Goal: Task Accomplishment & Management: Manage account settings

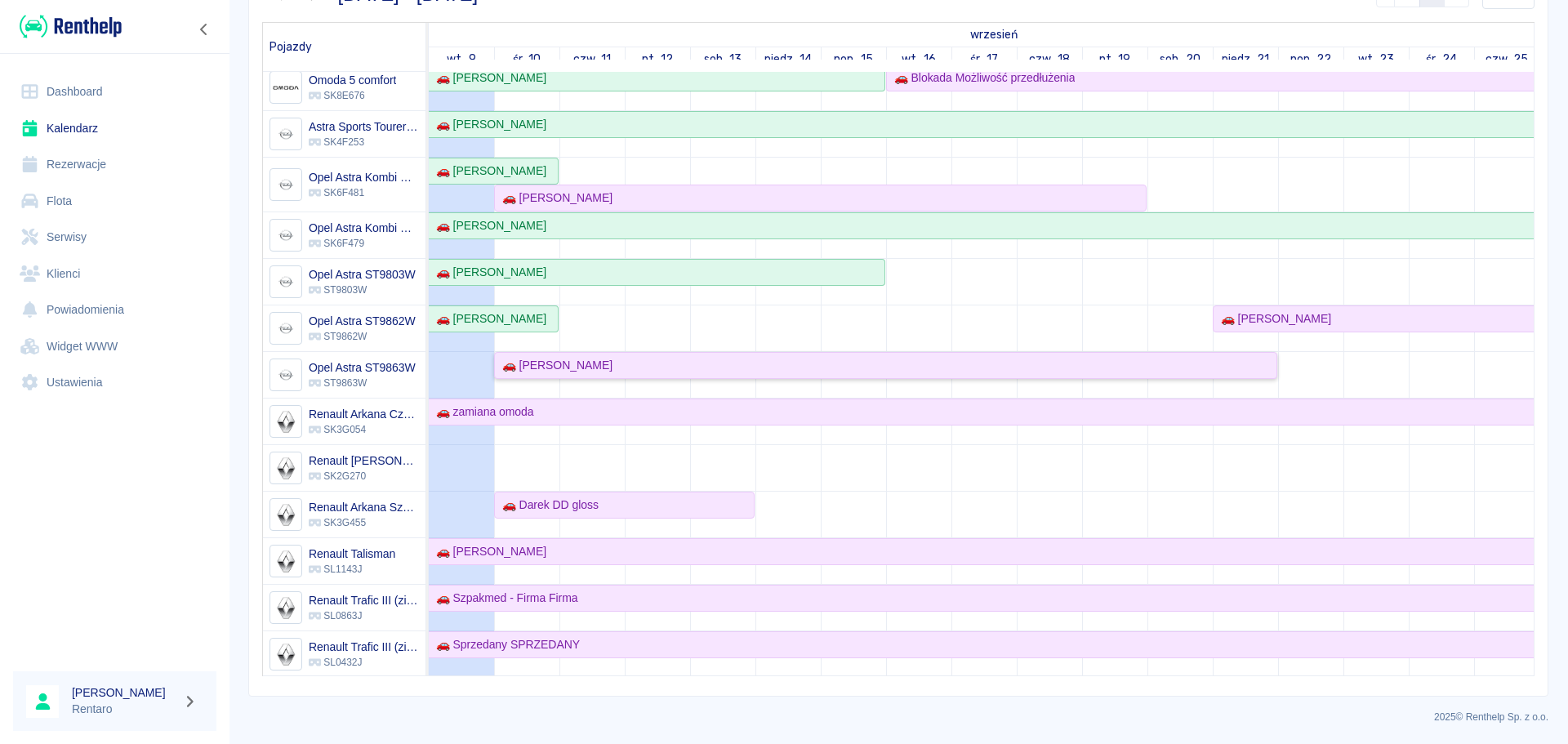
click at [599, 373] on div "🚗 [PERSON_NAME]" at bounding box center [554, 365] width 117 height 17
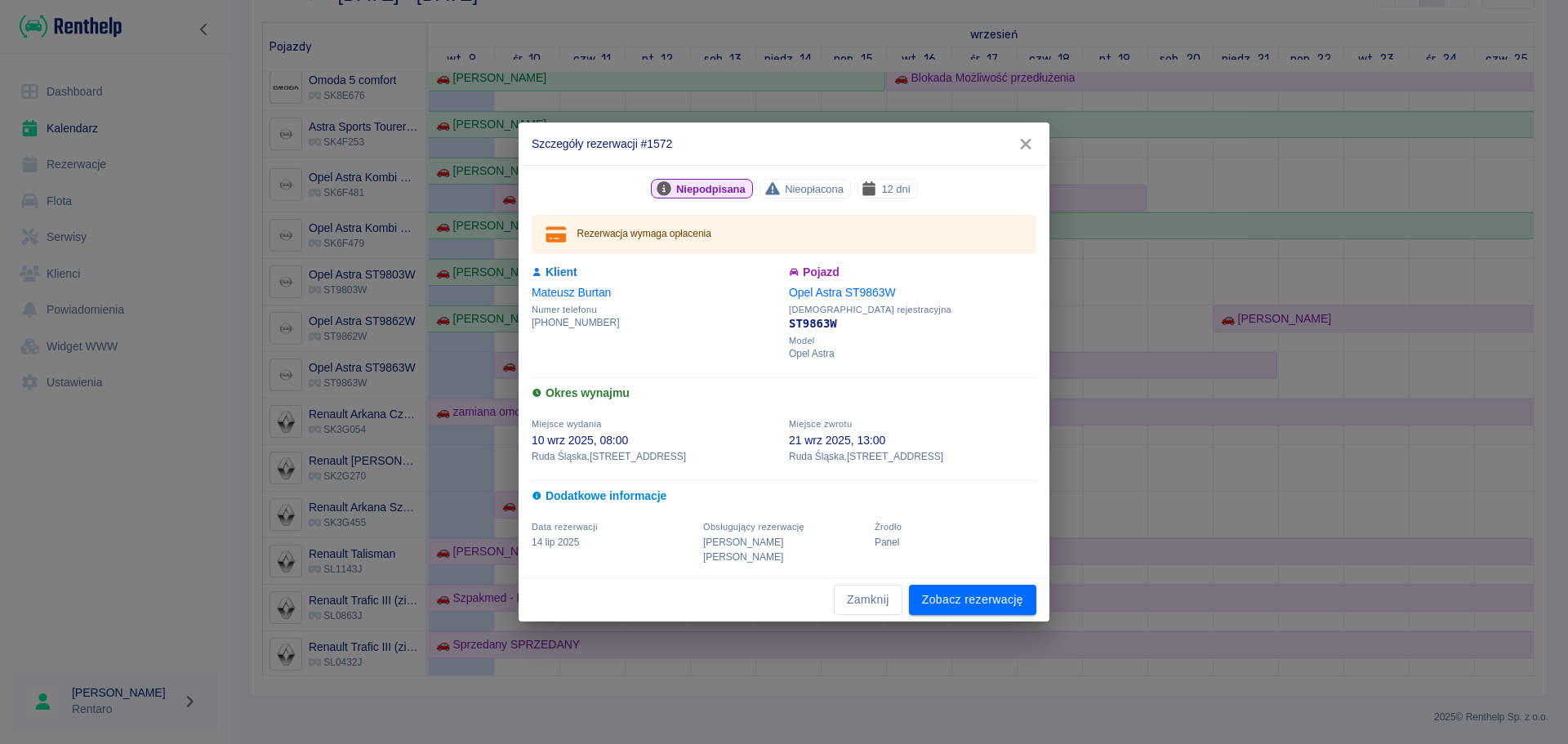
click at [1028, 152] on icon "button" at bounding box center [1026, 144] width 21 height 17
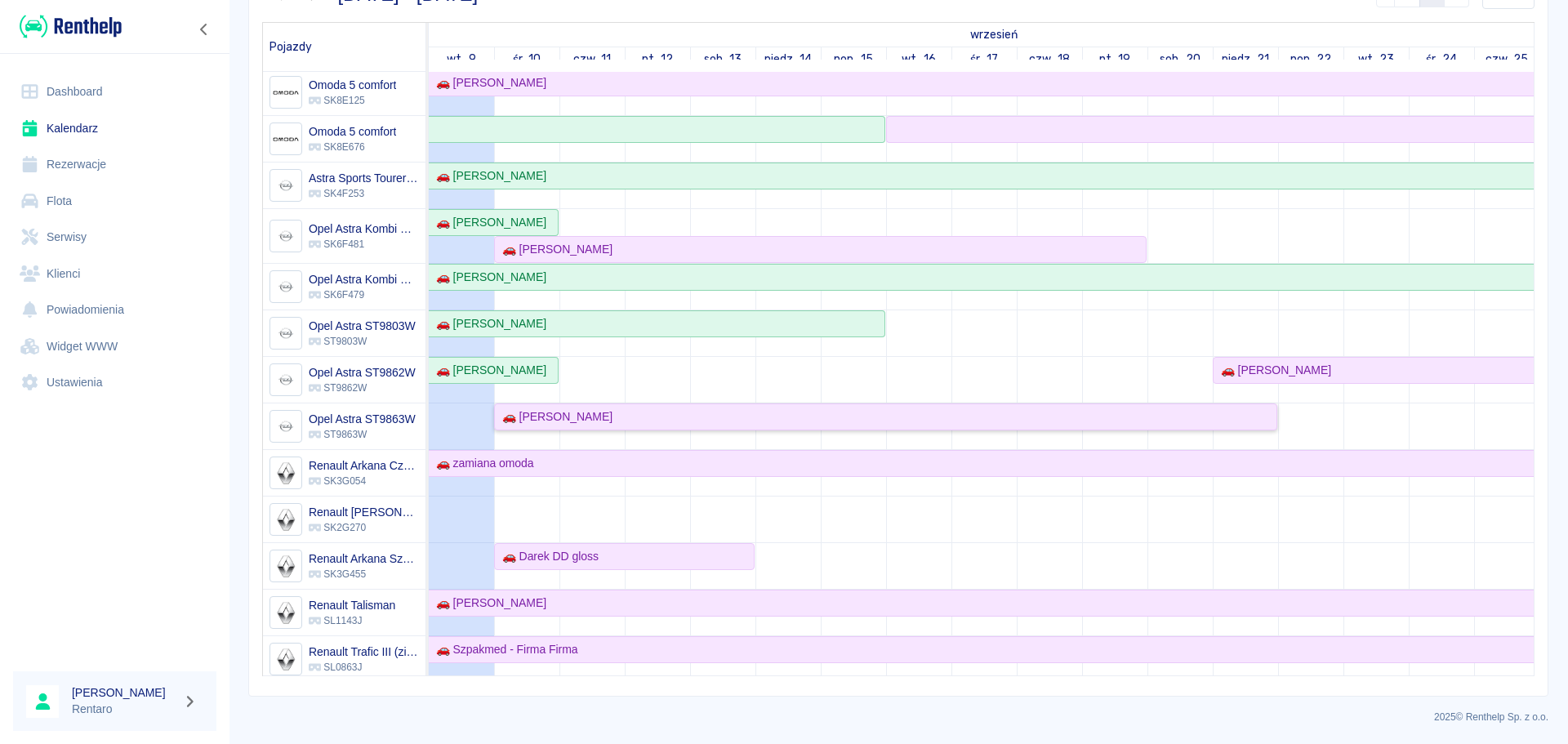
scroll to position [135, 0]
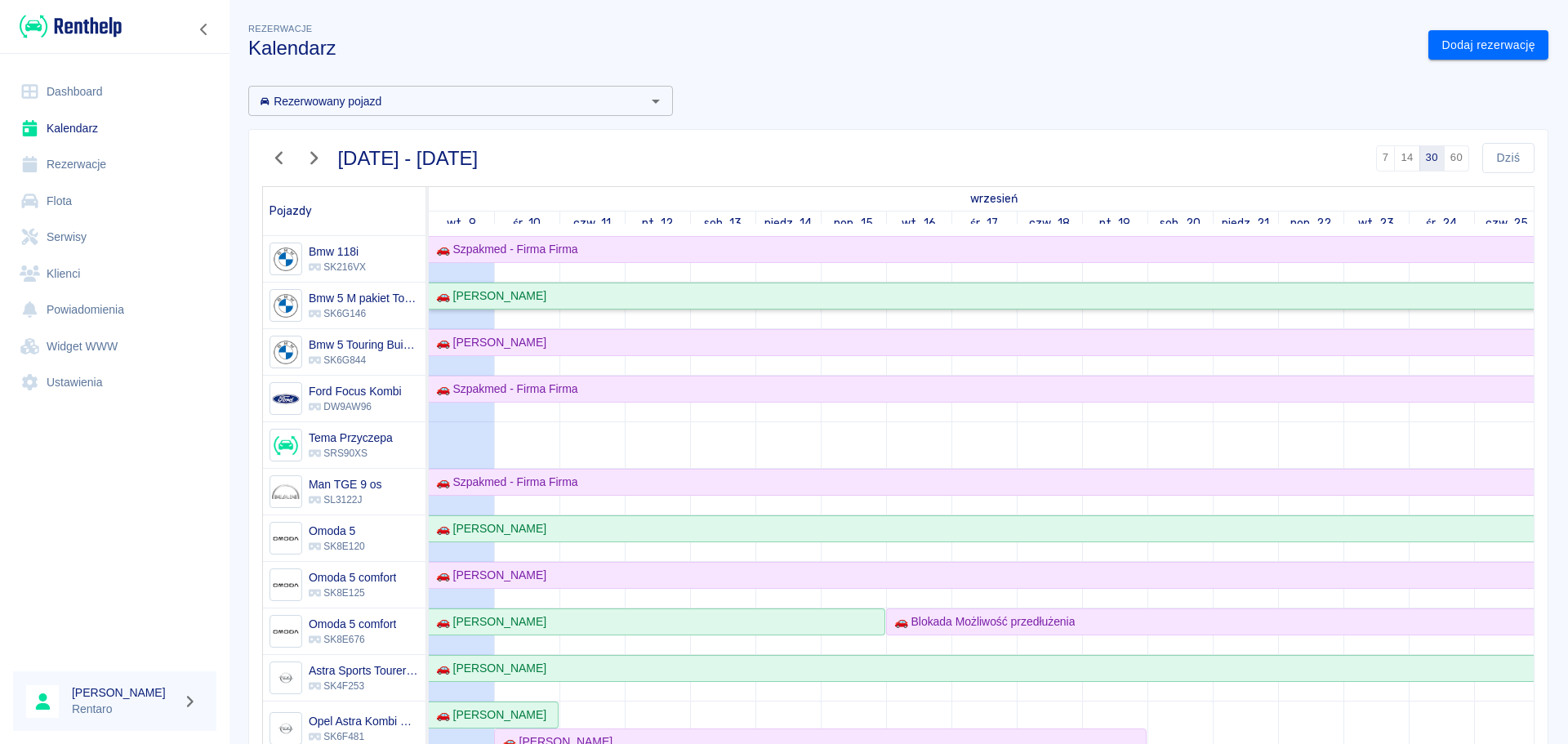
click at [561, 286] on link "🚗 [PERSON_NAME]" at bounding box center [1408, 296] width 1960 height 27
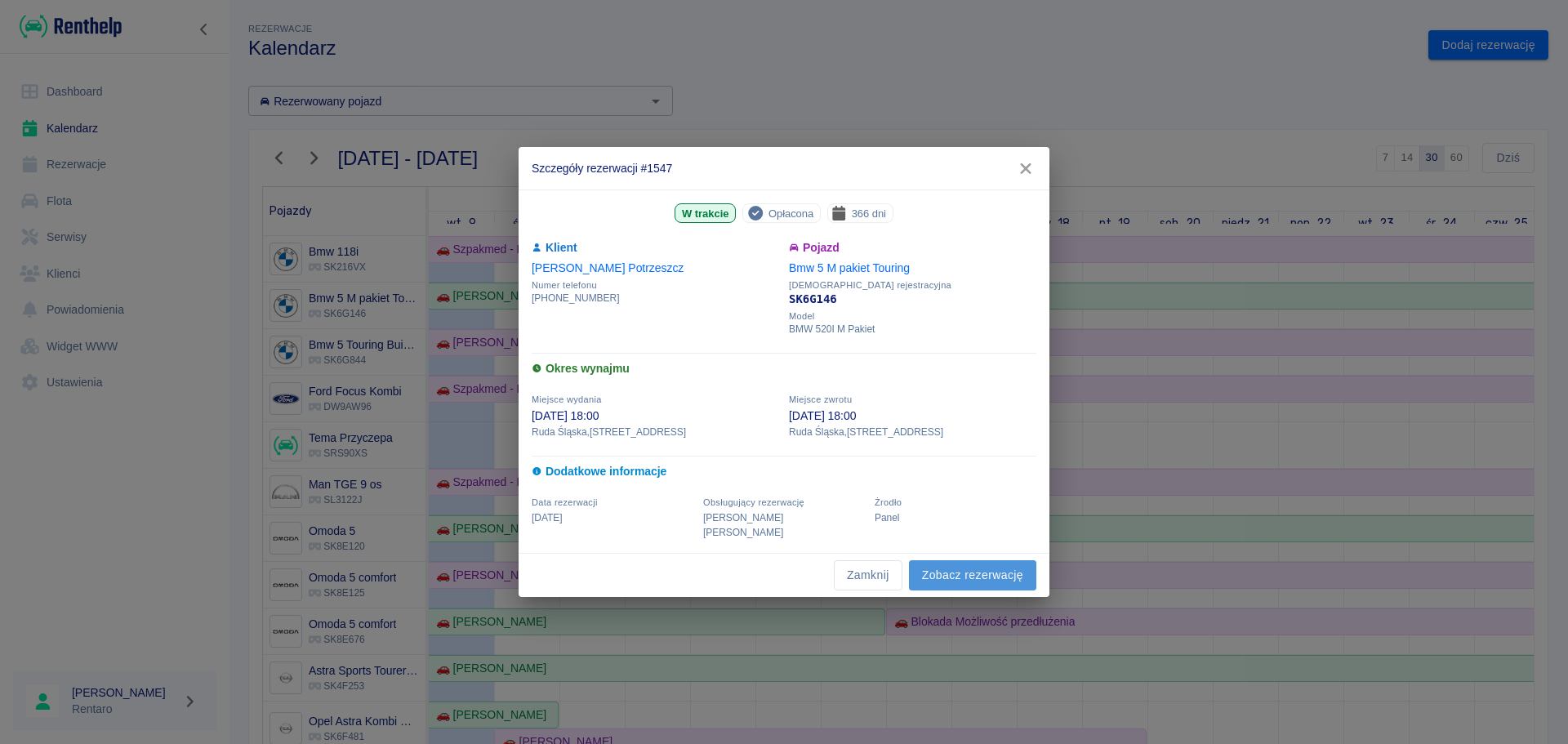
click at [965, 560] on link "Zobacz rezerwację" at bounding box center [972, 575] width 128 height 31
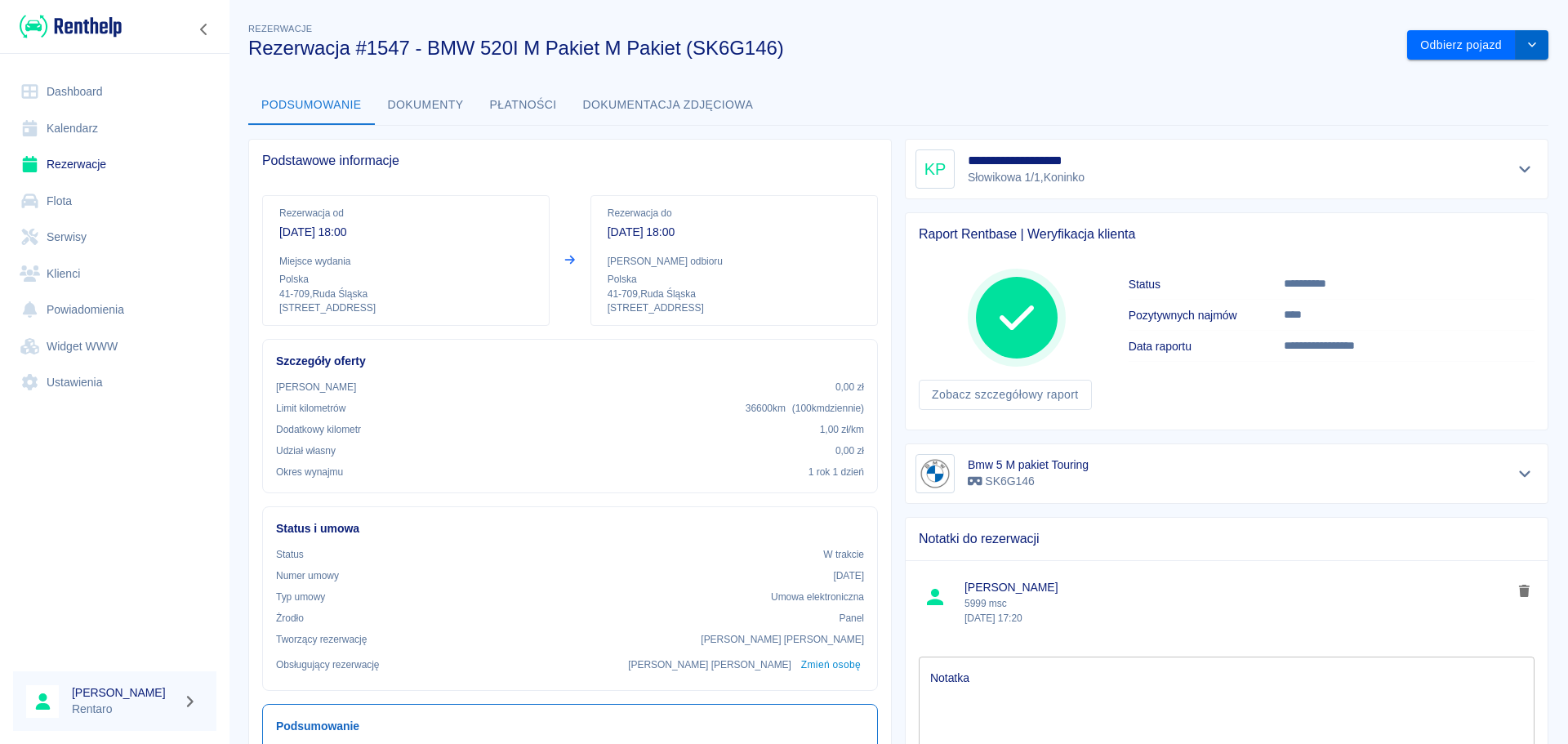
click at [1528, 45] on icon "drop-down" at bounding box center [1531, 45] width 8 height 5
drag, startPoint x: 1153, startPoint y: 77, endPoint x: 1166, endPoint y: 77, distance: 13.0
click at [1151, 77] on div "**********" at bounding box center [897, 580] width 1339 height 1147
click at [447, 108] on button "Dokumenty" at bounding box center [426, 105] width 102 height 39
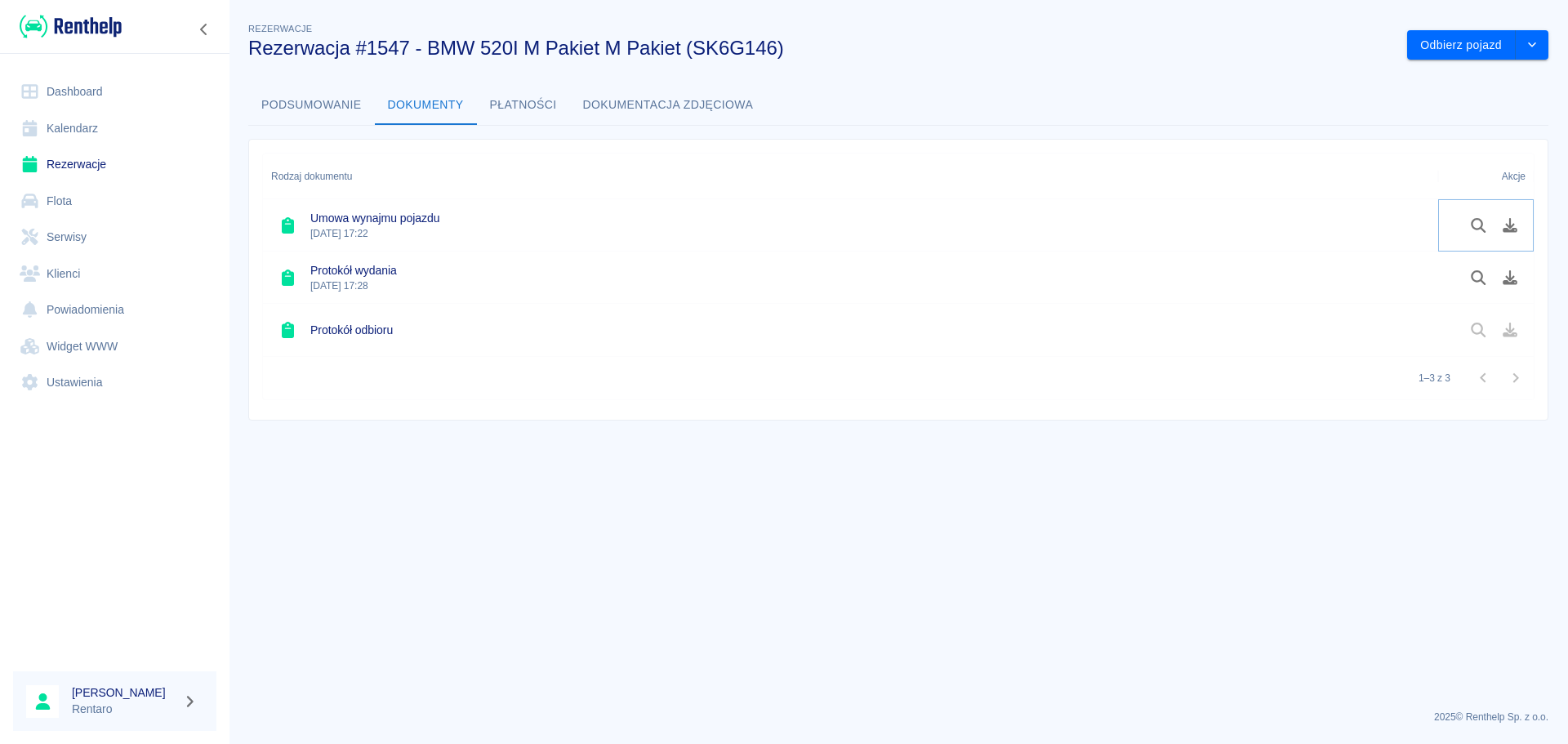
click at [1512, 224] on icon "Pobierz dokument" at bounding box center [1509, 225] width 18 height 15
click at [135, 118] on link "Kalendarz" at bounding box center [115, 129] width 203 height 37
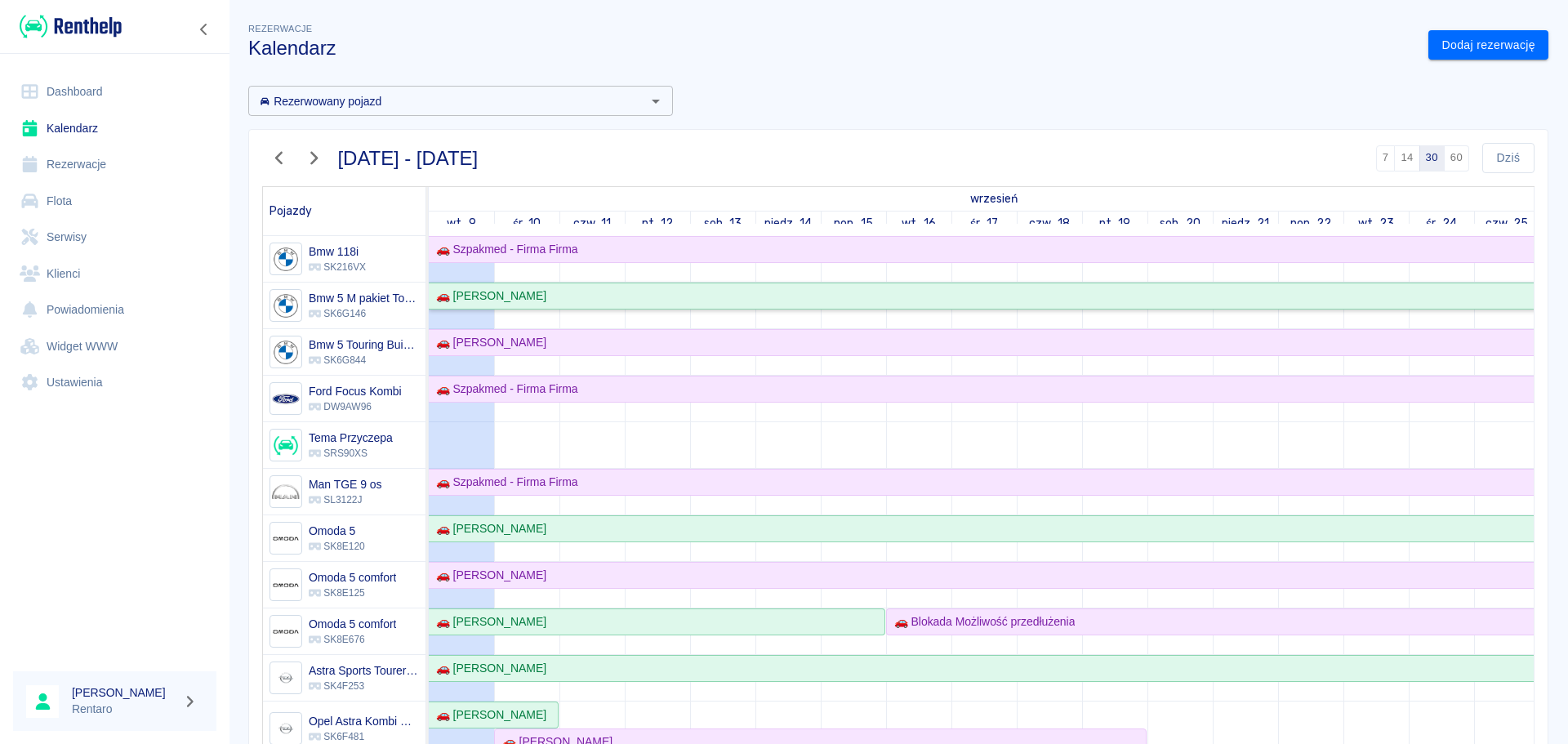
click at [530, 296] on div "🚗 [PERSON_NAME]" at bounding box center [488, 296] width 117 height 17
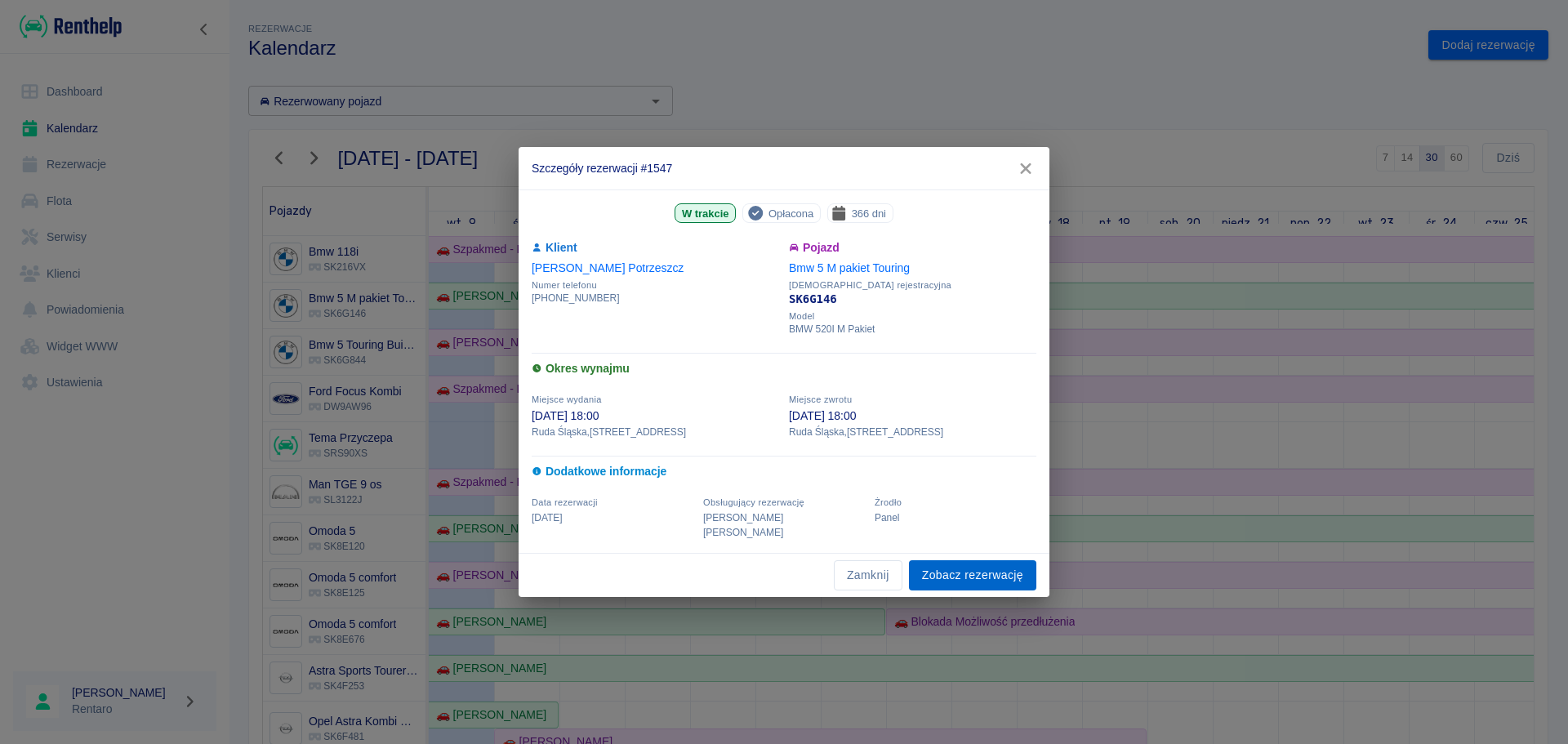
click at [982, 570] on link "Zobacz rezerwację" at bounding box center [972, 575] width 128 height 31
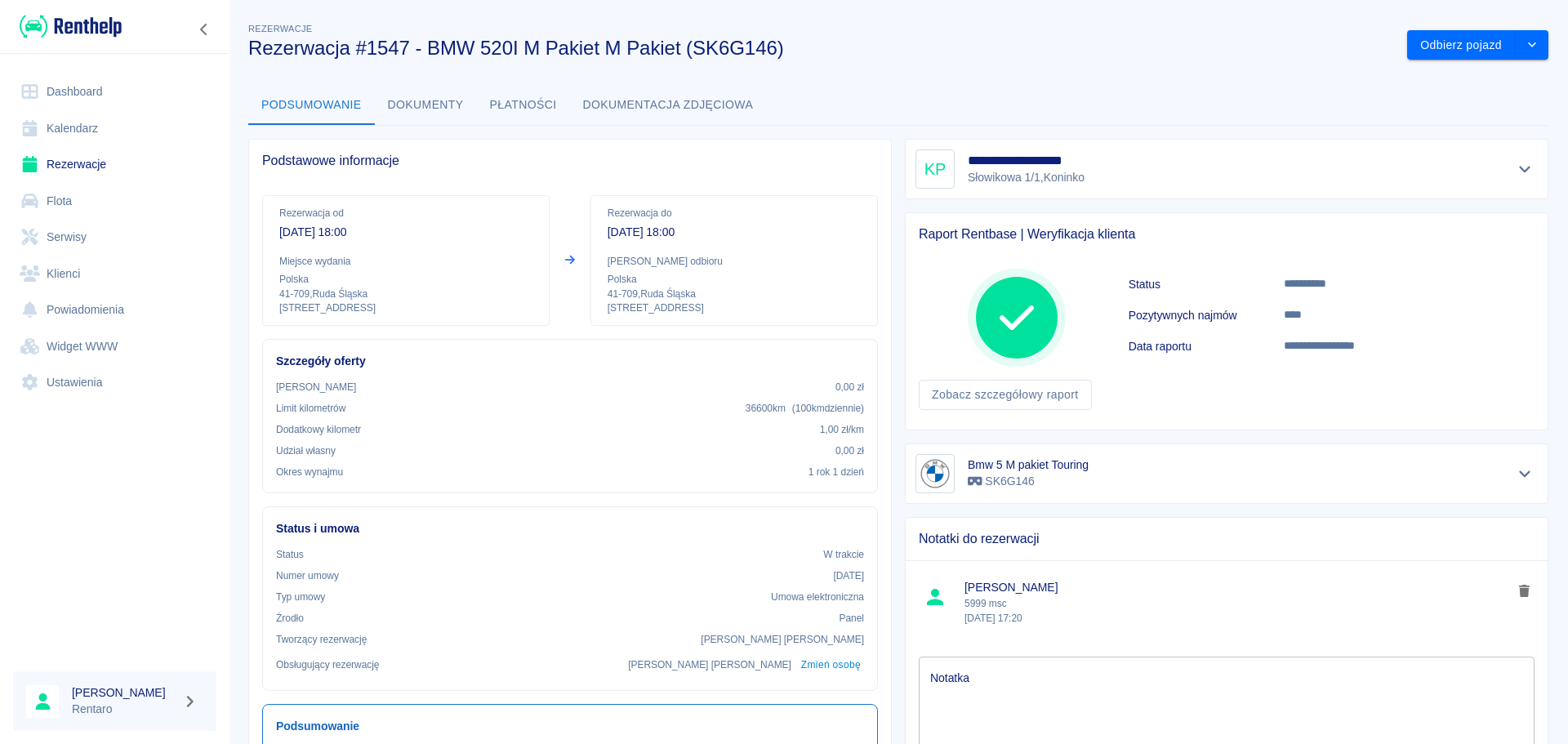
click at [1362, 318] on p "****" at bounding box center [1371, 315] width 176 height 17
click at [1270, 352] on h6 "Data raportu" at bounding box center [1205, 346] width 155 height 17
click at [1269, 352] on h6 "Data raportu" at bounding box center [1205, 346] width 155 height 17
click at [1270, 352] on h6 "Data raportu" at bounding box center [1205, 346] width 155 height 17
click at [1270, 357] on td "Data raportu" at bounding box center [1205, 345] width 155 height 31
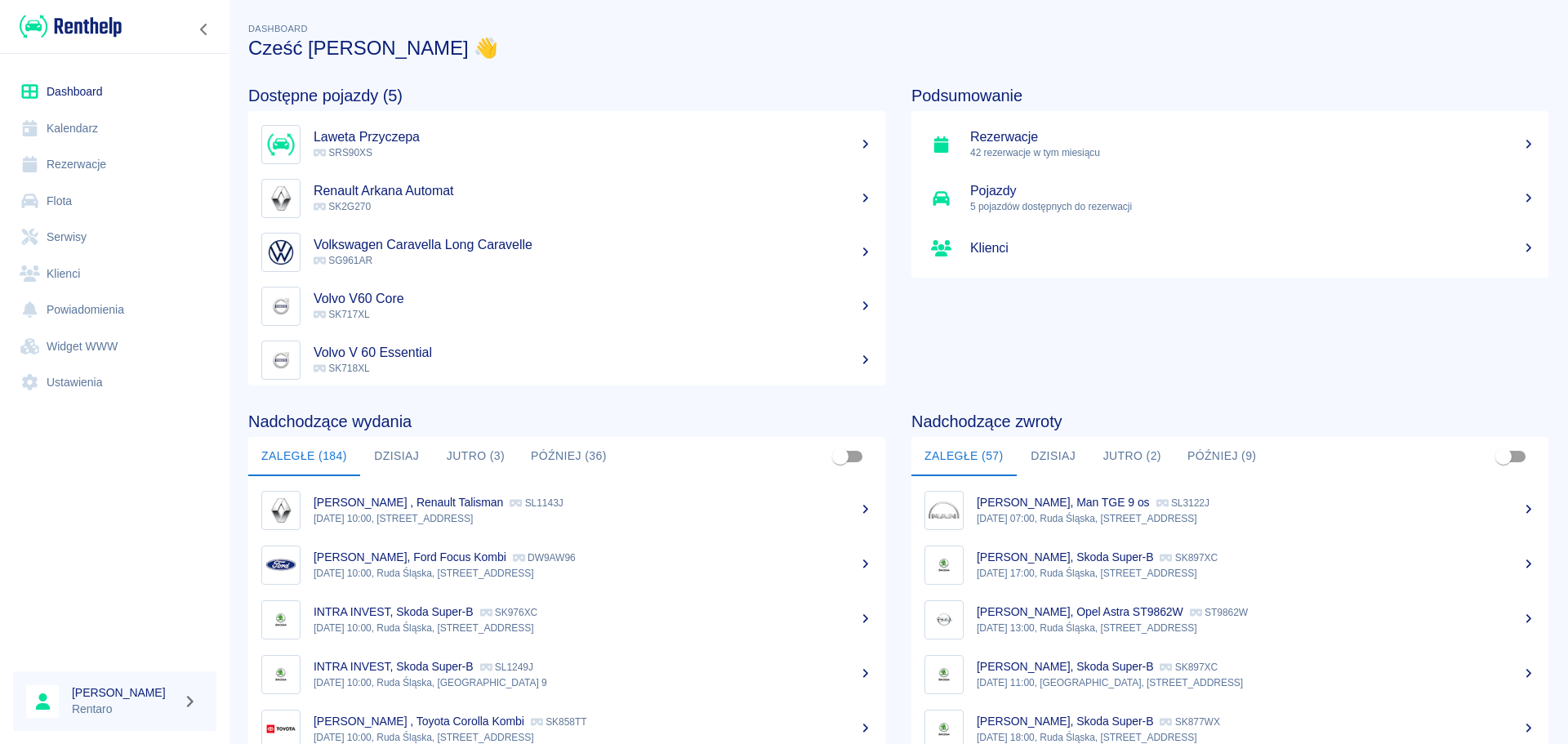
click at [93, 129] on link "Kalendarz" at bounding box center [115, 129] width 203 height 37
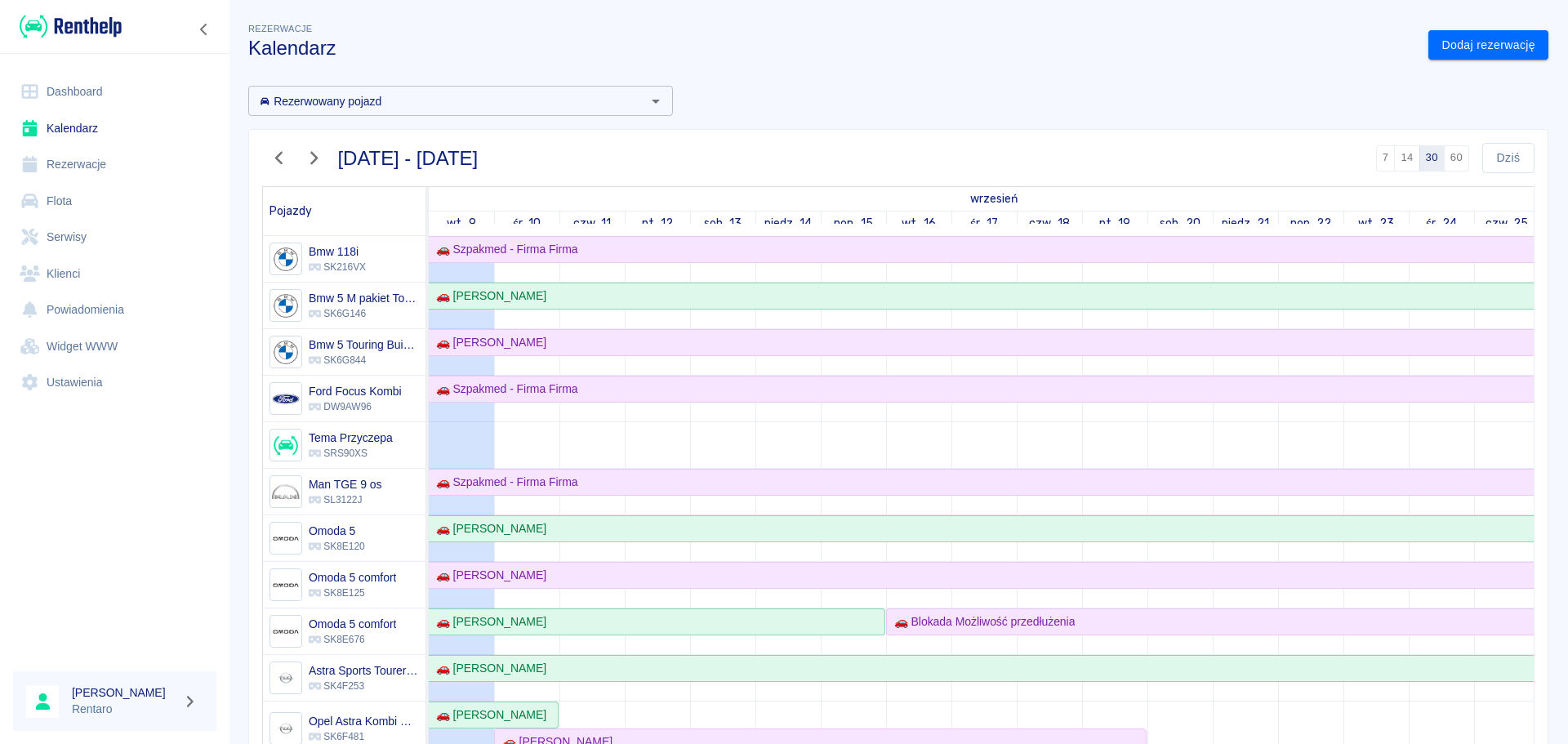
scroll to position [163, 0]
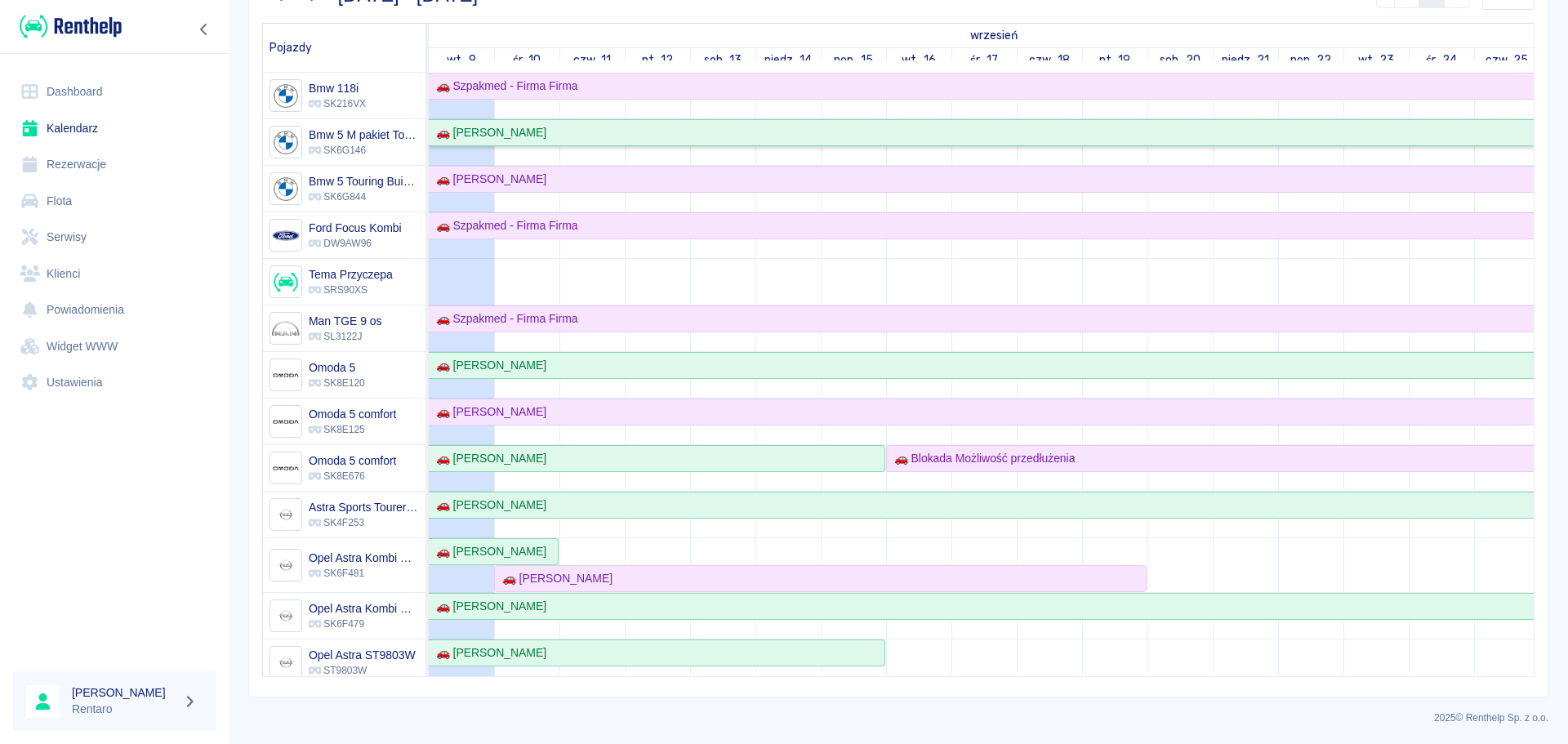
click at [543, 132] on div "🚗 [PERSON_NAME]" at bounding box center [488, 133] width 117 height 17
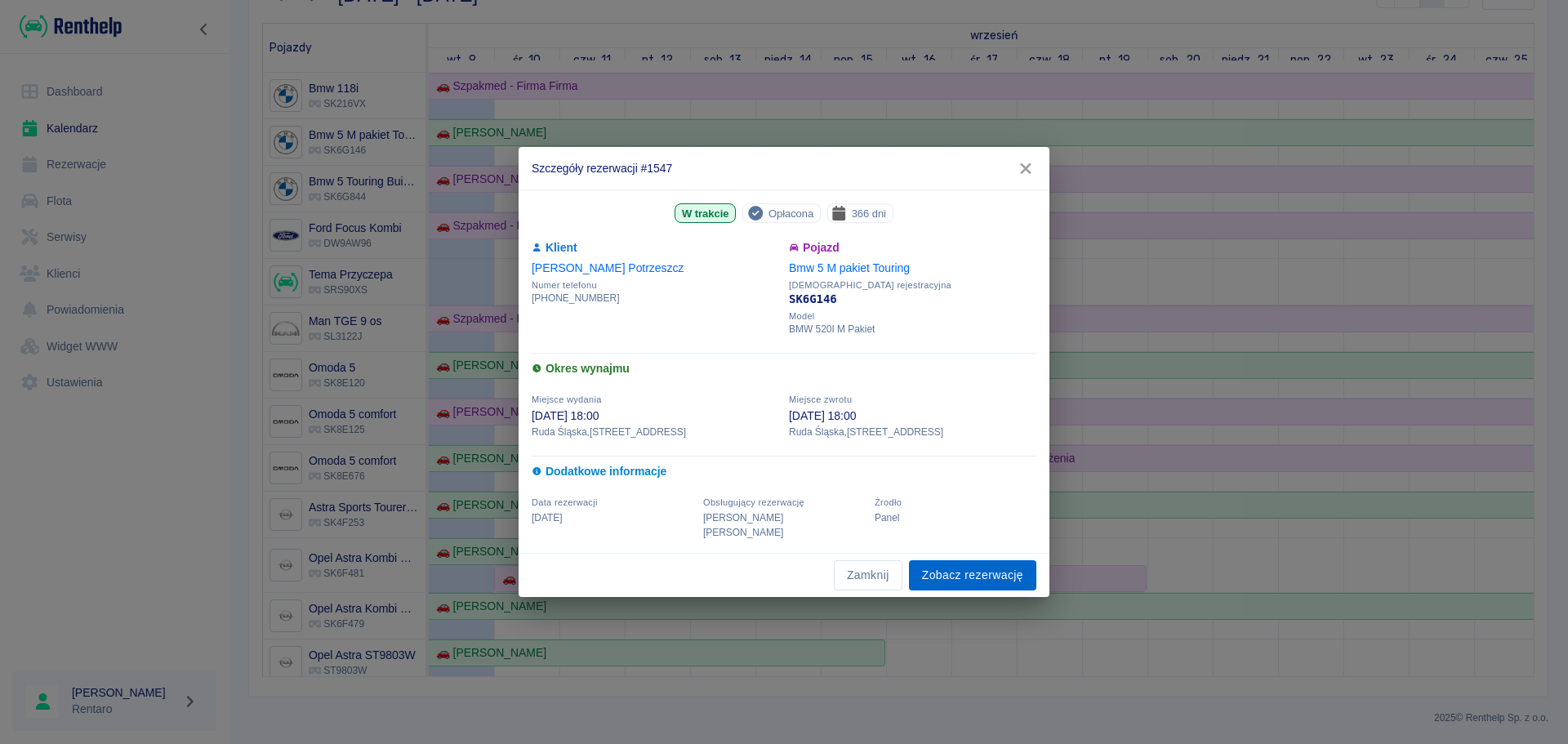
click at [962, 571] on link "Zobacz rezerwację" at bounding box center [972, 575] width 128 height 31
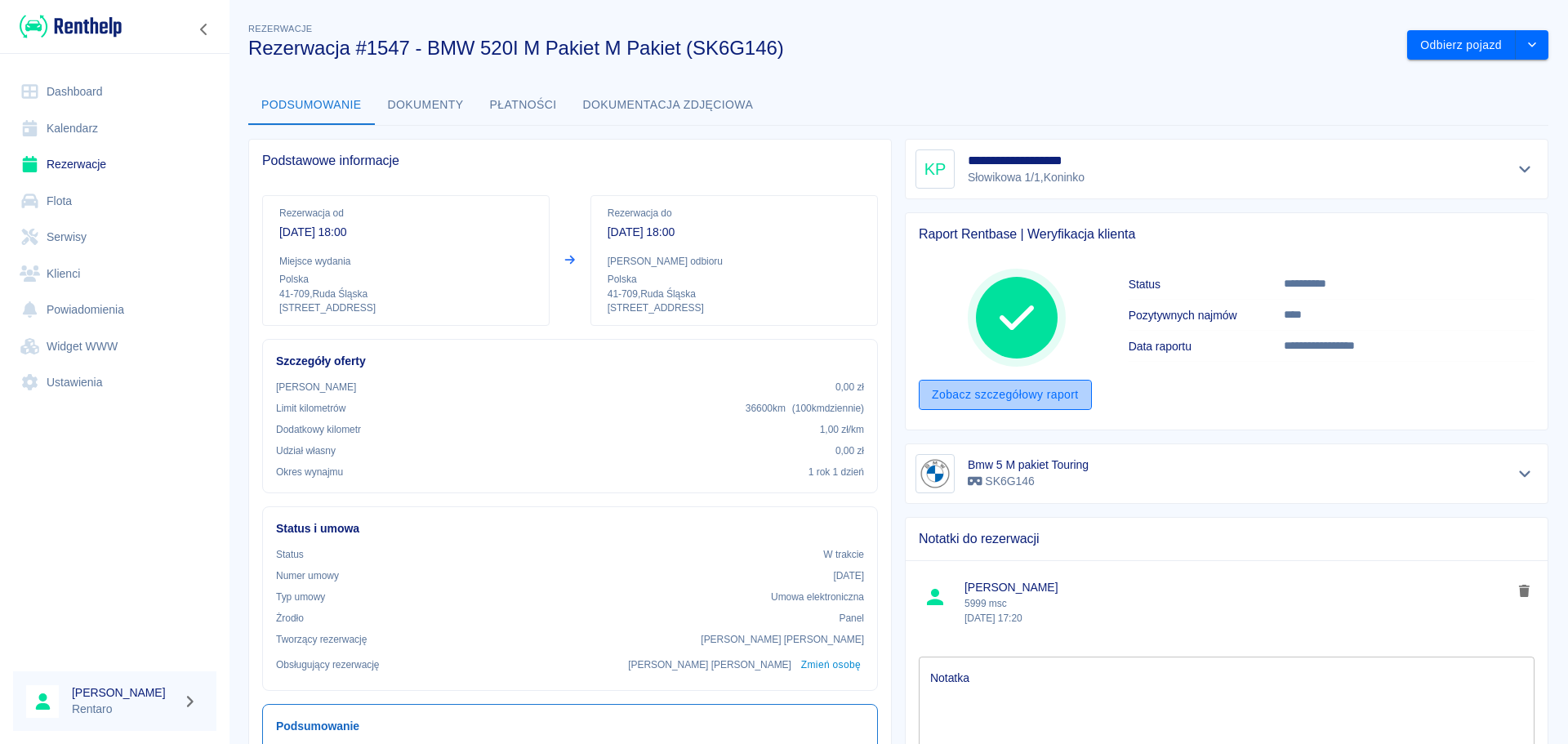
click at [989, 390] on link "Zobacz szczegółowy raport" at bounding box center [1005, 394] width 173 height 31
click at [1516, 173] on icon "Pokaż szczegóły" at bounding box center [1524, 169] width 18 height 15
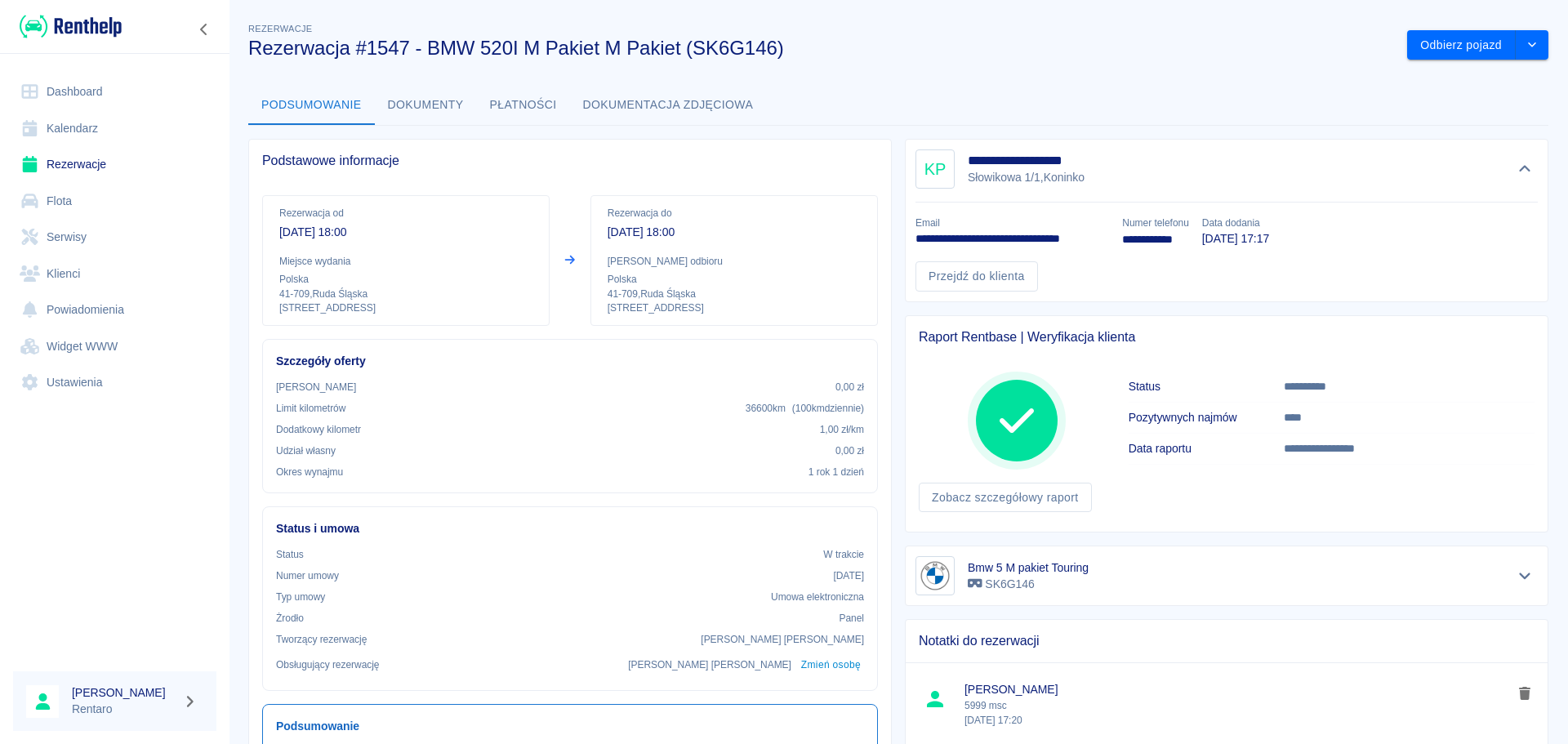
click at [925, 166] on div "KP" at bounding box center [935, 169] width 39 height 39
click at [986, 277] on link "Przejdź do klienta" at bounding box center [977, 276] width 122 height 31
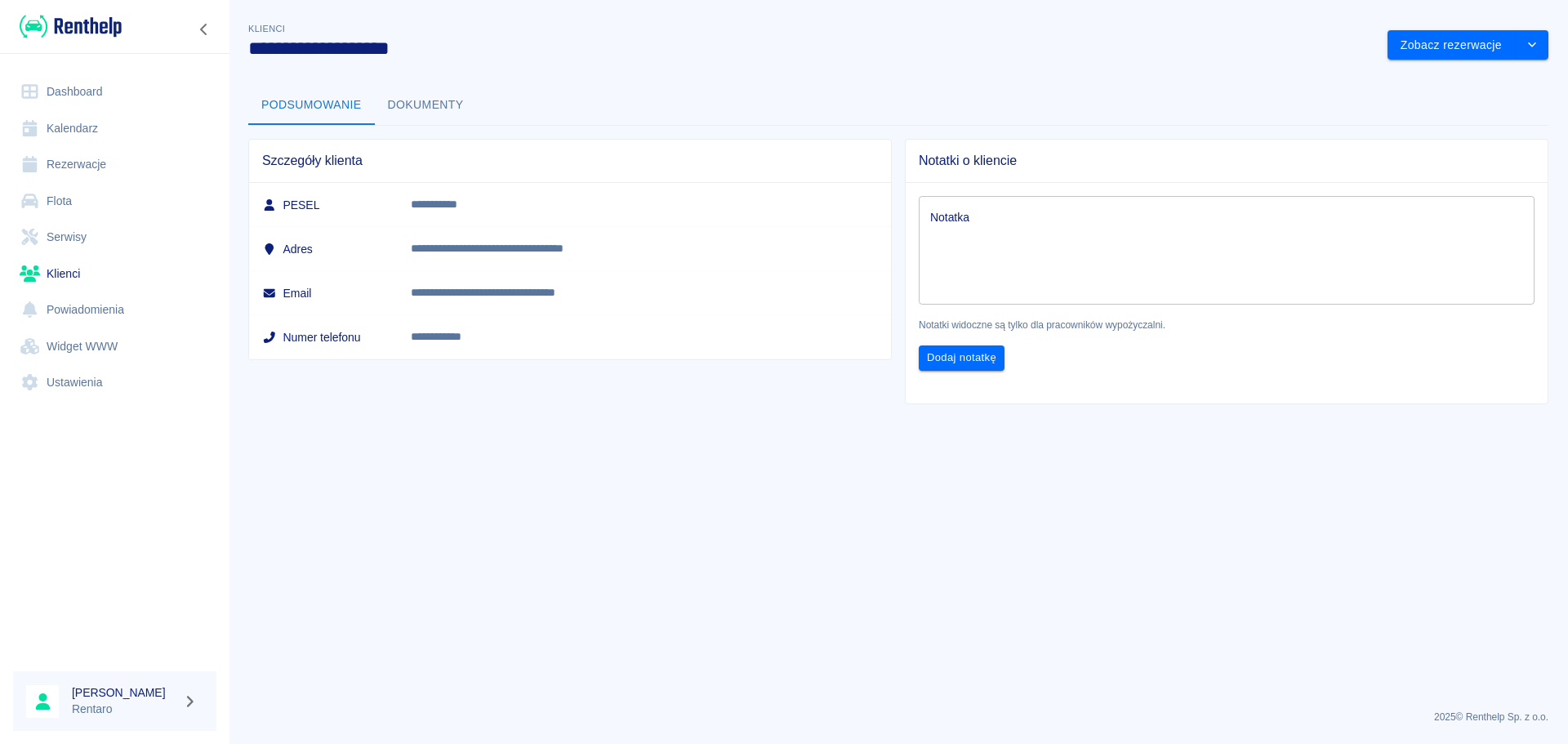
click at [529, 203] on p "**********" at bounding box center [604, 205] width 387 height 17
copy p "**********"
drag, startPoint x: 689, startPoint y: 289, endPoint x: 490, endPoint y: 299, distance: 199.3
click at [490, 299] on td "**********" at bounding box center [645, 293] width 493 height 44
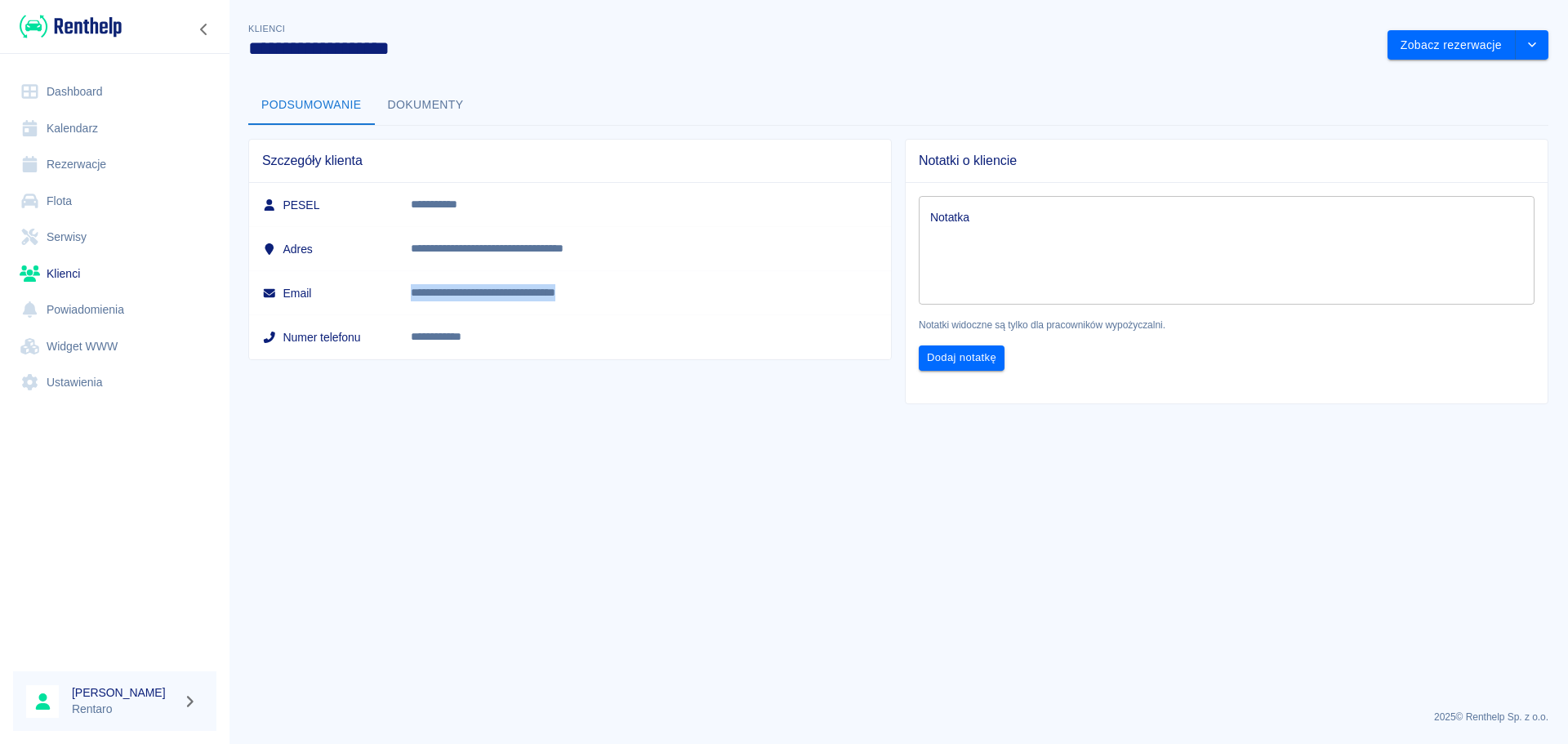
copy p "**********"
